Goal: Navigation & Orientation: Go to known website

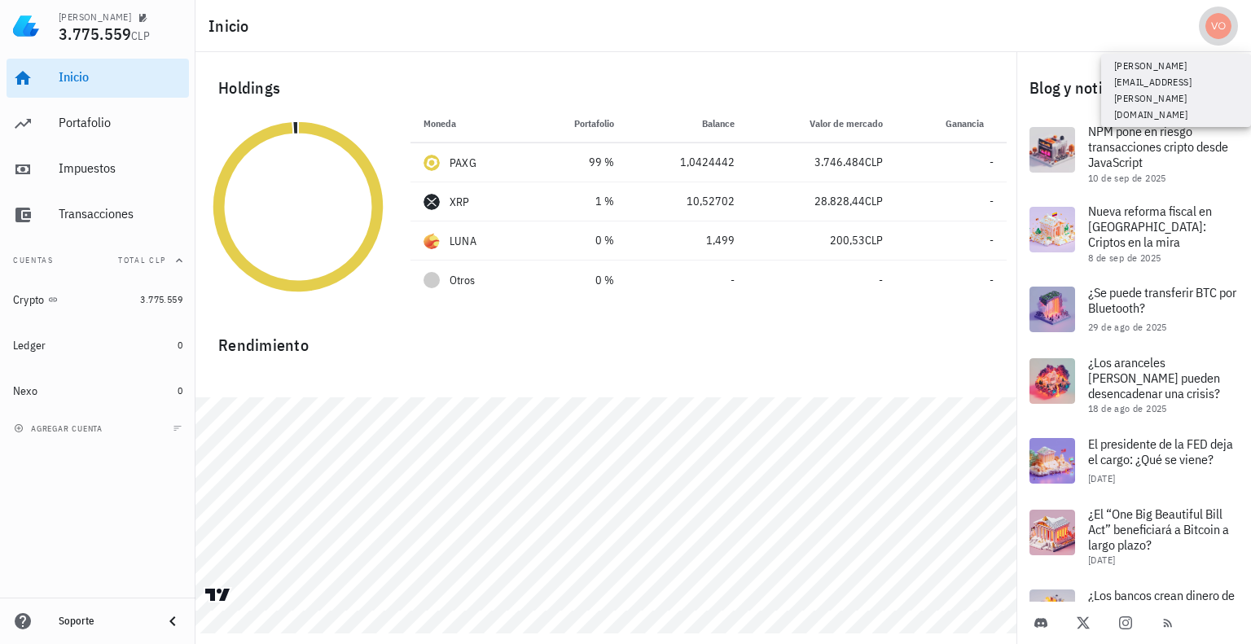
click at [1216, 25] on div "avatar" at bounding box center [1218, 26] width 26 height 26
